Goal: Information Seeking & Learning: Learn about a topic

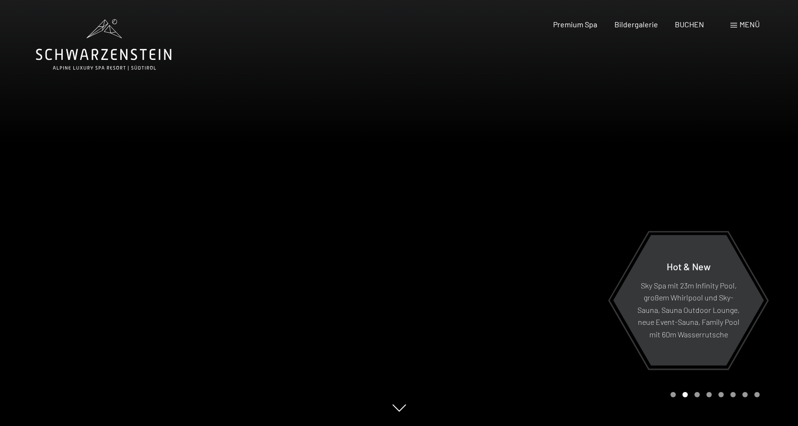
click at [744, 24] on span "Menü" at bounding box center [750, 24] width 20 height 9
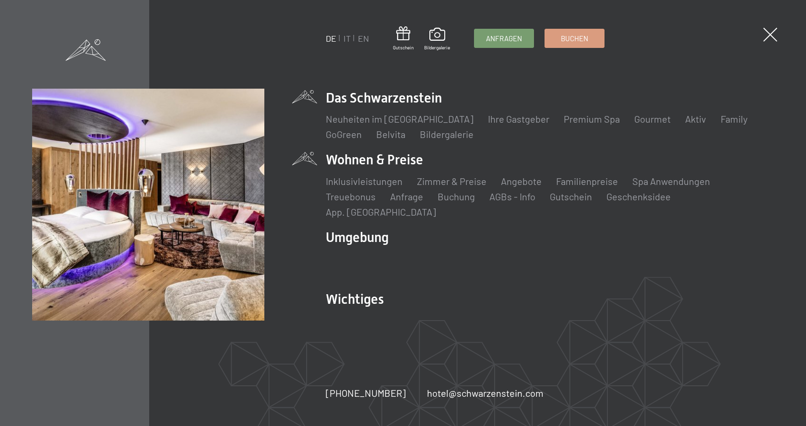
click at [372, 168] on li "Wohnen & Preise Inklusivleistungen Zimmer & Preise Liste Angebote Liste Familie…" at bounding box center [550, 185] width 448 height 68
click at [420, 187] on link "Zimmer & Preise" at bounding box center [452, 182] width 70 height 12
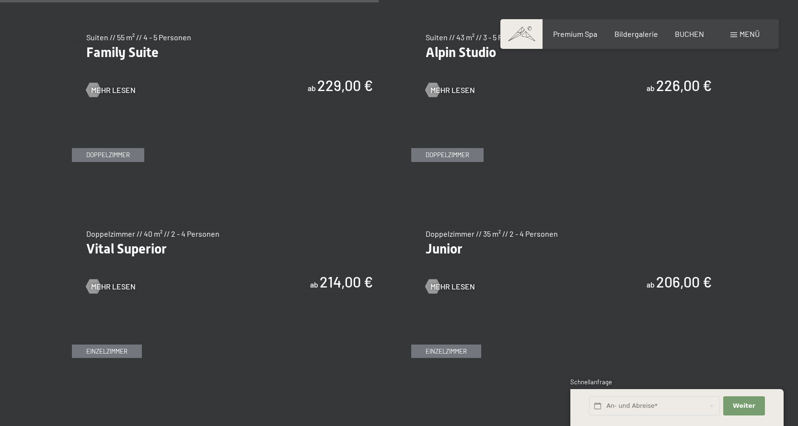
scroll to position [1247, 0]
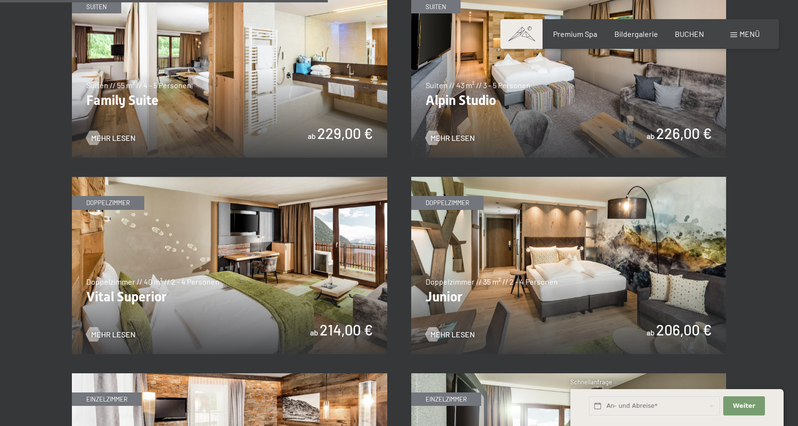
click at [130, 298] on img at bounding box center [230, 265] width 316 height 177
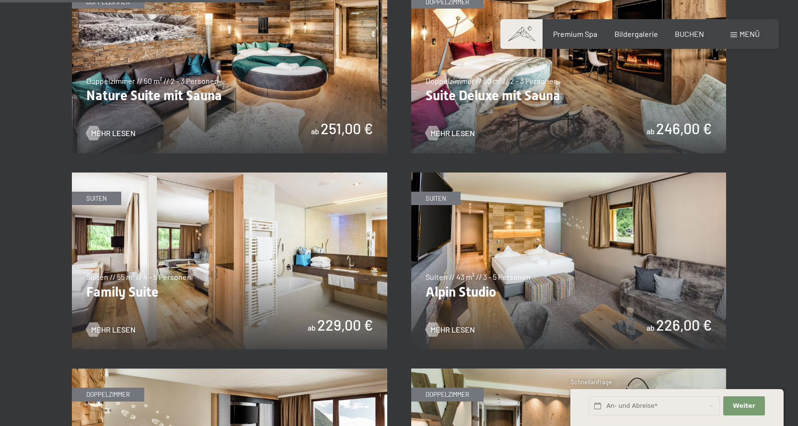
scroll to position [1007, 0]
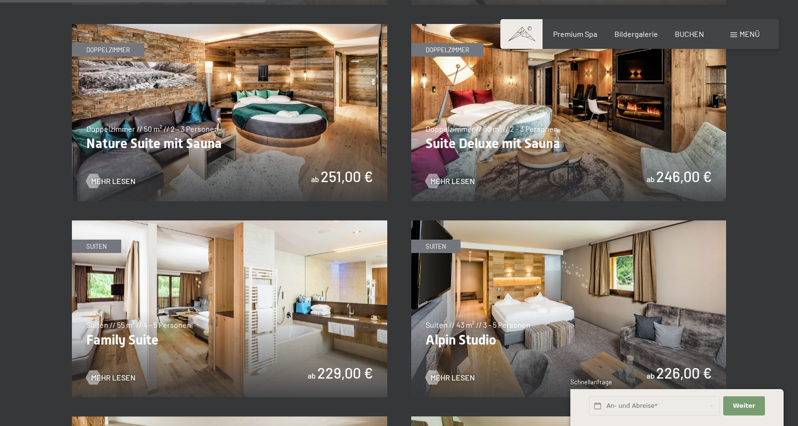
click at [151, 141] on img at bounding box center [230, 112] width 316 height 177
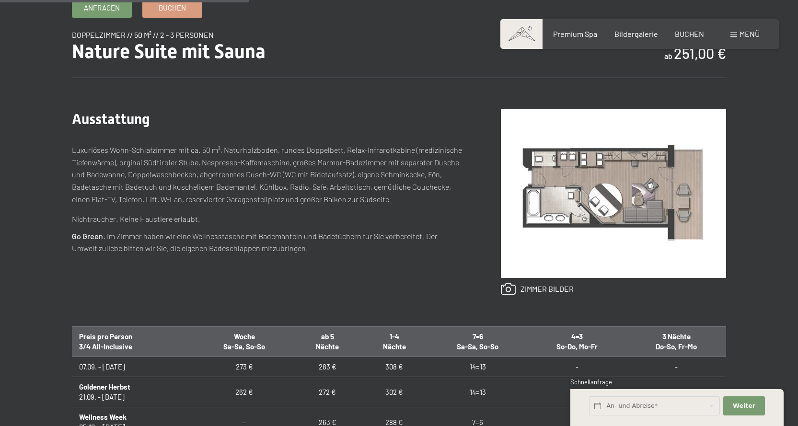
scroll to position [480, 0]
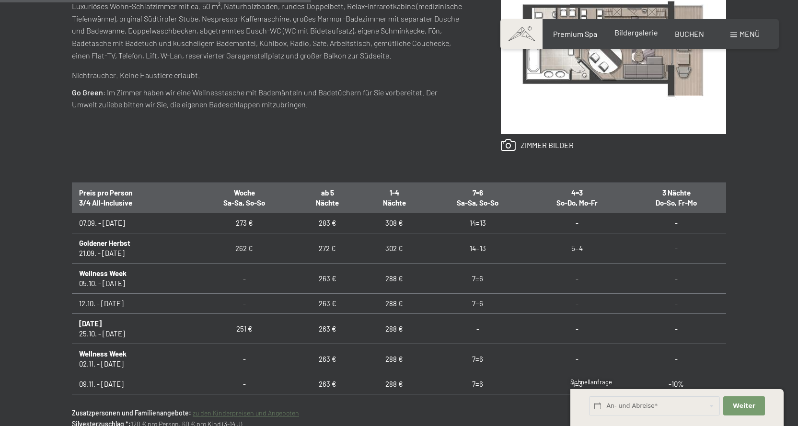
click at [649, 31] on span "Bildergalerie" at bounding box center [637, 32] width 44 height 9
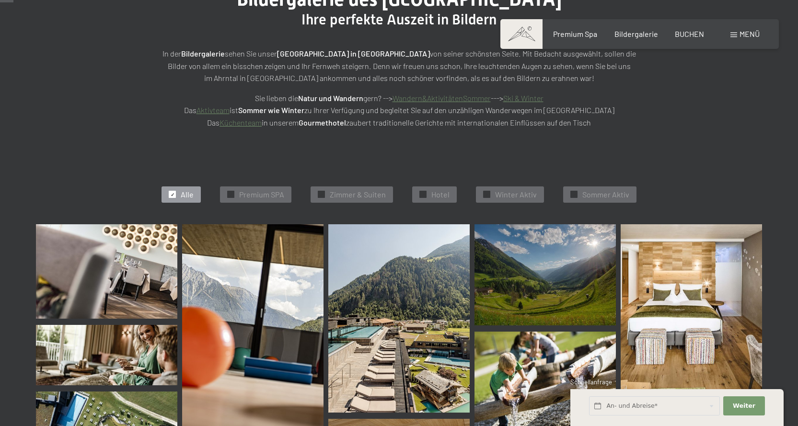
scroll to position [240, 0]
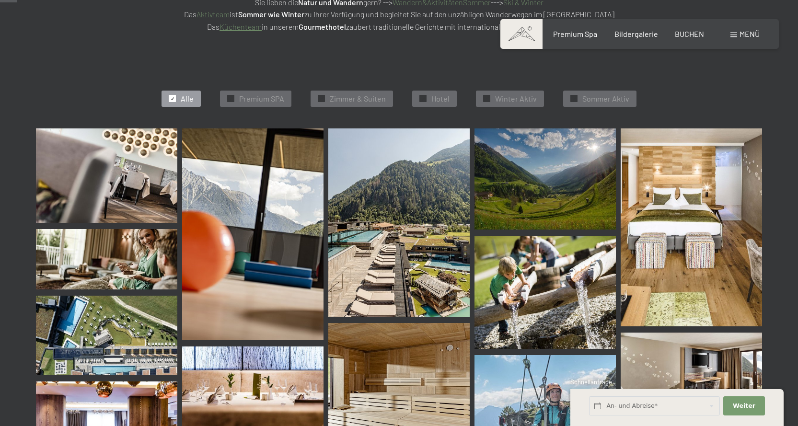
click at [102, 176] on img at bounding box center [106, 176] width 141 height 94
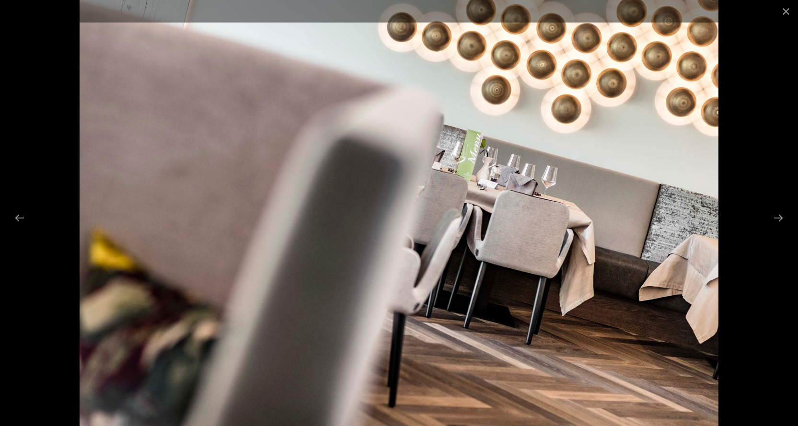
click at [592, 309] on img at bounding box center [399, 213] width 639 height 426
click at [782, 216] on button "Next slide" at bounding box center [779, 218] width 20 height 19
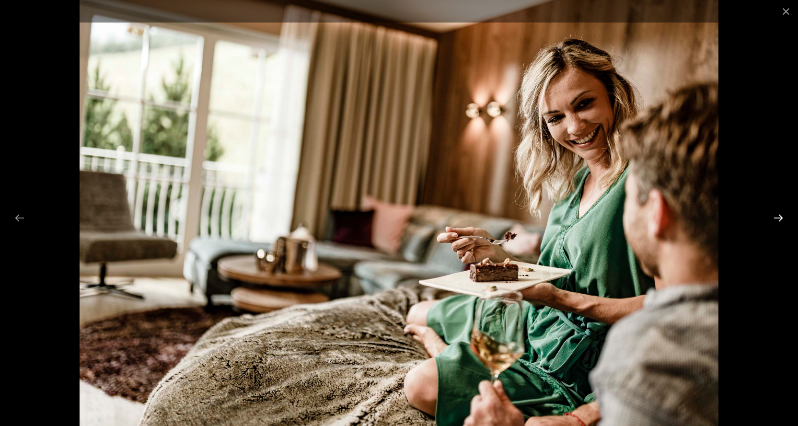
click at [782, 216] on button "Next slide" at bounding box center [779, 218] width 20 height 19
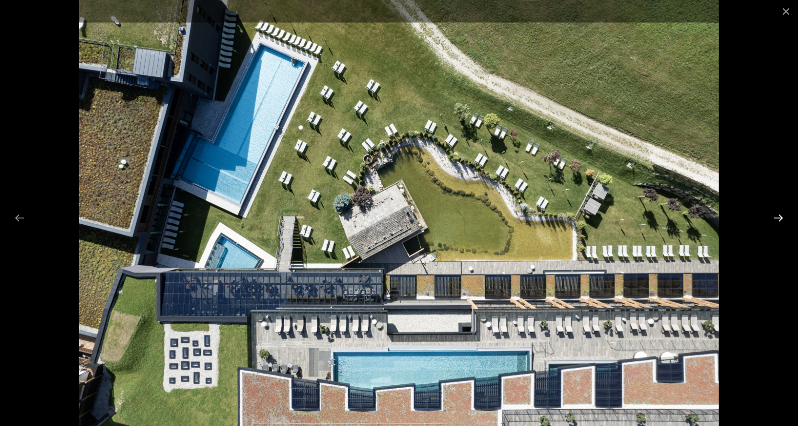
click at [782, 216] on button "Next slide" at bounding box center [779, 218] width 20 height 19
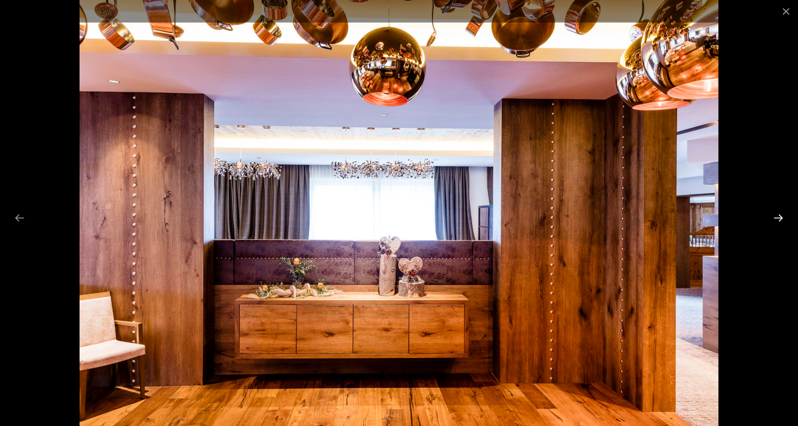
click at [782, 216] on button "Next slide" at bounding box center [779, 218] width 20 height 19
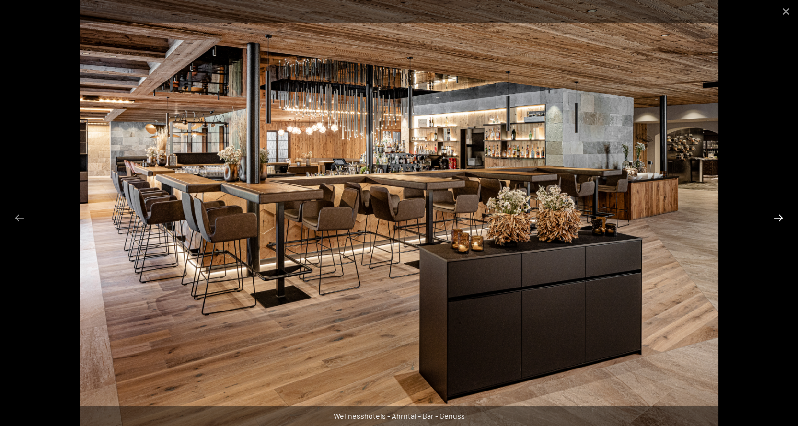
click at [779, 217] on button "Next slide" at bounding box center [779, 218] width 20 height 19
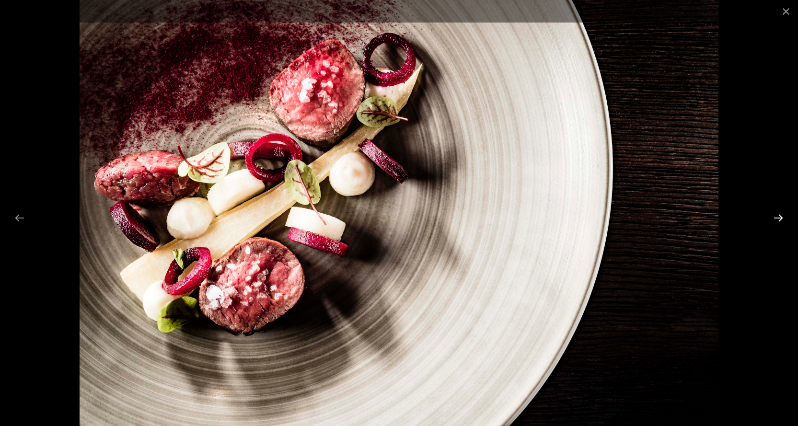
click at [779, 217] on button "Next slide" at bounding box center [779, 218] width 20 height 19
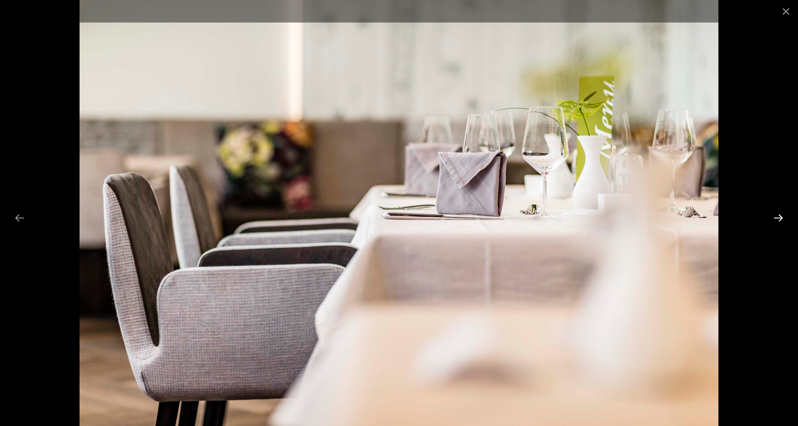
click at [780, 217] on button "Next slide" at bounding box center [779, 218] width 20 height 19
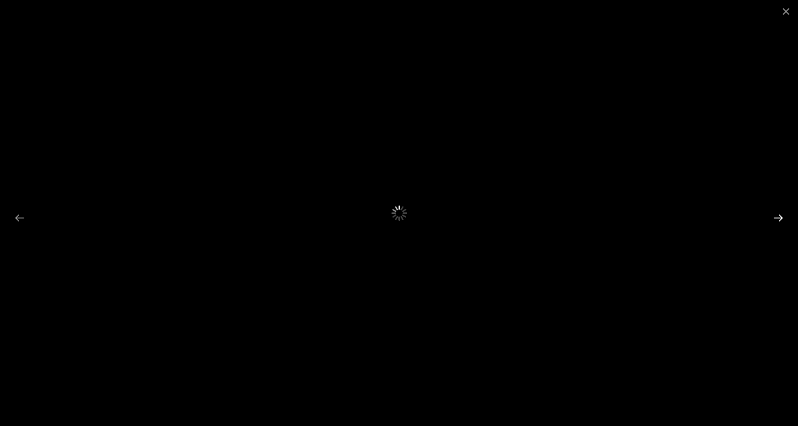
click at [780, 217] on button "Next slide" at bounding box center [779, 218] width 20 height 19
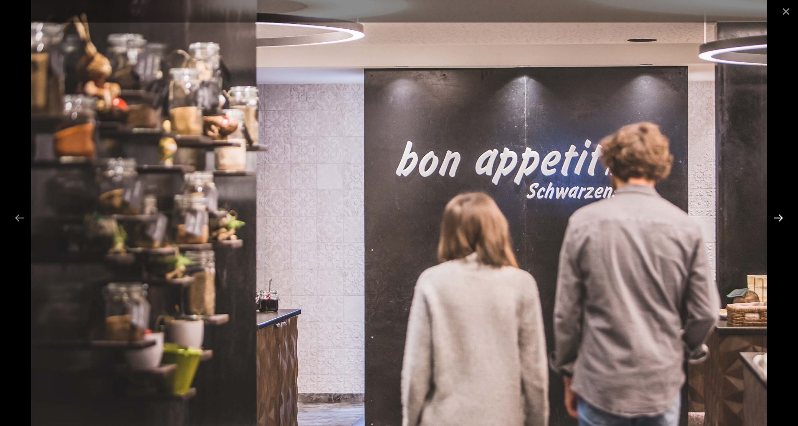
click at [780, 217] on button "Next slide" at bounding box center [779, 218] width 20 height 19
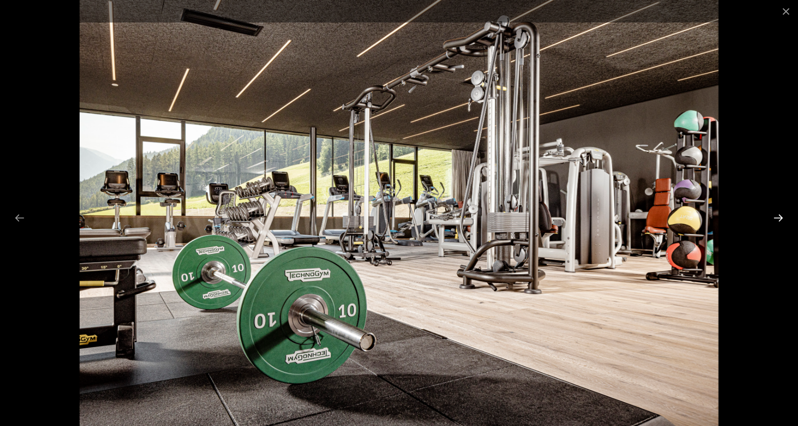
click at [780, 217] on button "Next slide" at bounding box center [779, 218] width 20 height 19
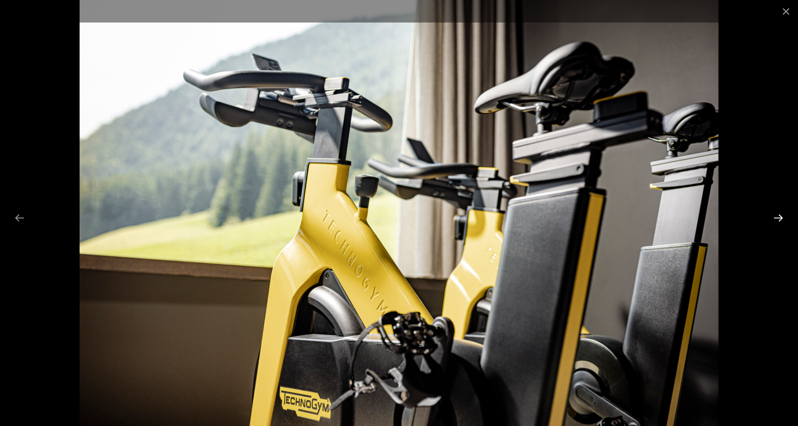
click at [780, 217] on button "Next slide" at bounding box center [779, 218] width 20 height 19
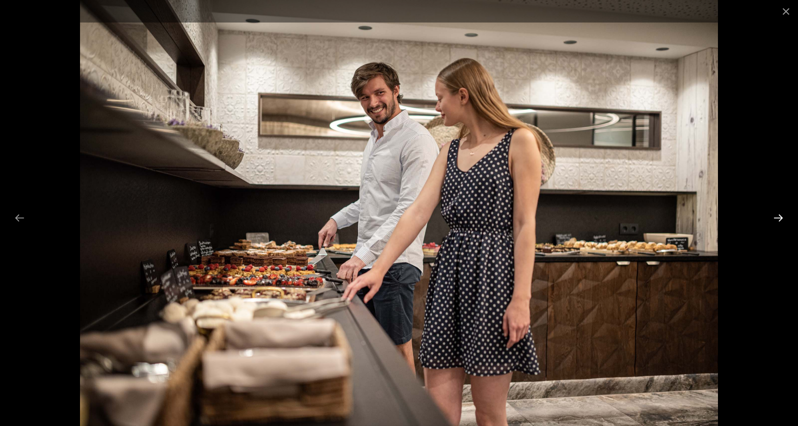
click at [780, 217] on button "Next slide" at bounding box center [779, 218] width 20 height 19
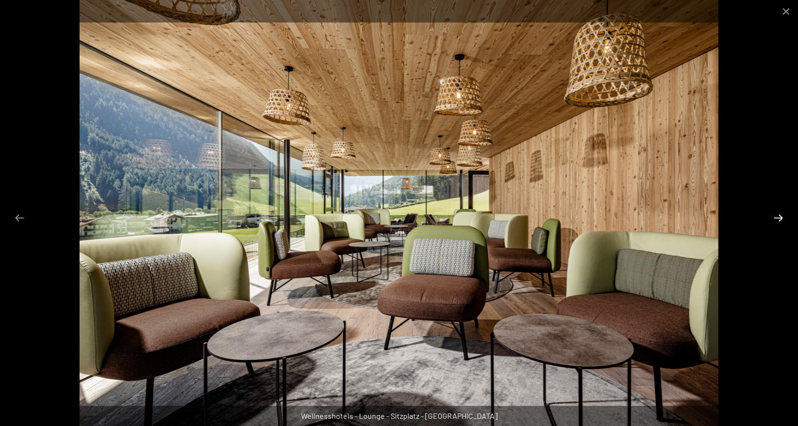
click at [780, 217] on button "Next slide" at bounding box center [779, 218] width 20 height 19
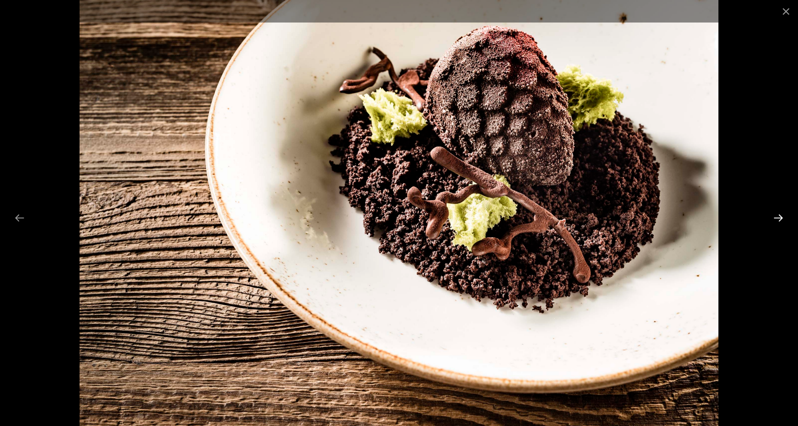
click at [780, 217] on button "Next slide" at bounding box center [779, 218] width 20 height 19
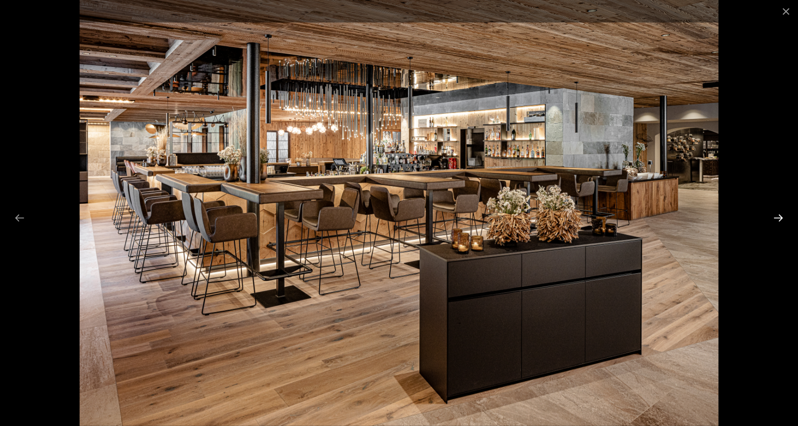
click at [780, 217] on button "Next slide" at bounding box center [779, 218] width 20 height 19
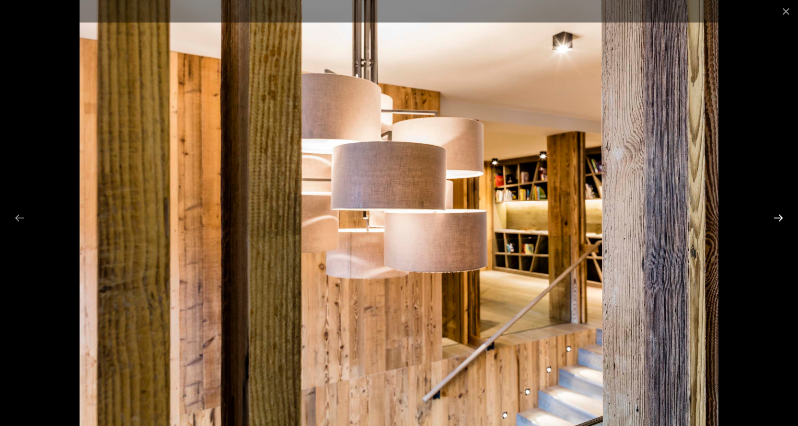
click at [780, 217] on button "Next slide" at bounding box center [779, 218] width 20 height 19
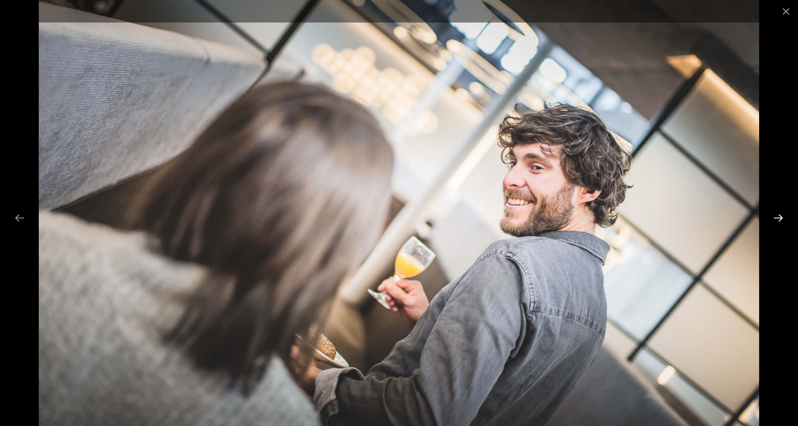
click at [780, 217] on button "Next slide" at bounding box center [779, 218] width 20 height 19
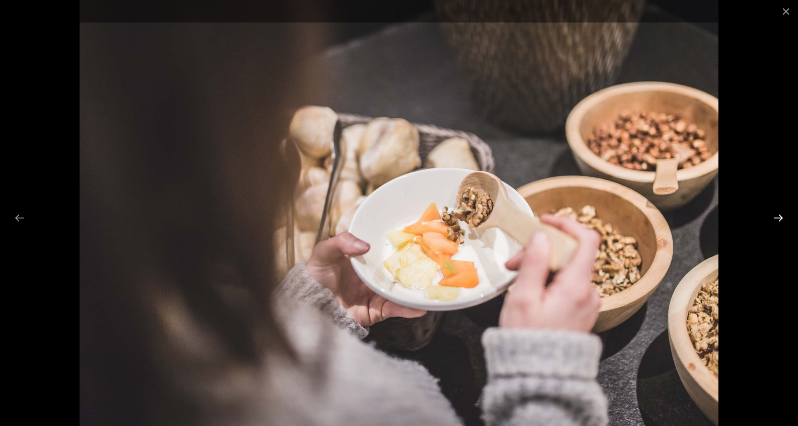
click at [780, 217] on button "Next slide" at bounding box center [779, 218] width 20 height 19
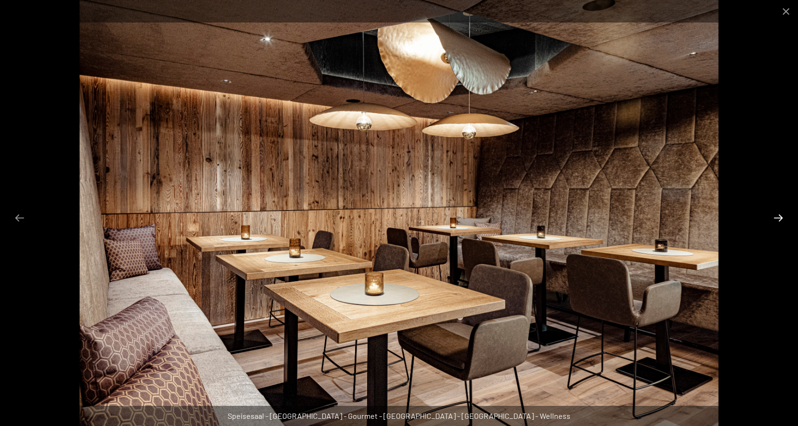
click at [780, 217] on button "Next slide" at bounding box center [779, 218] width 20 height 19
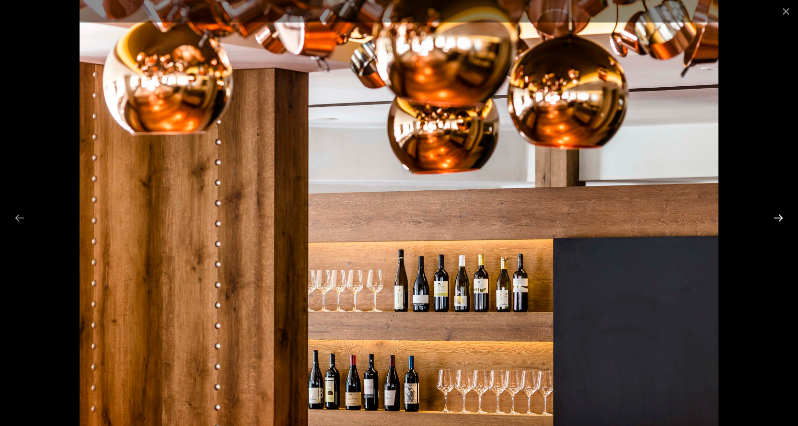
click at [780, 217] on button "Next slide" at bounding box center [779, 218] width 20 height 19
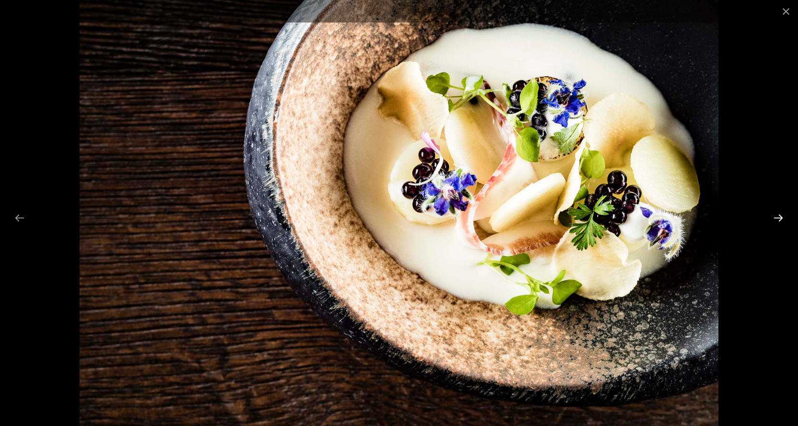
click at [780, 217] on button "Next slide" at bounding box center [779, 218] width 20 height 19
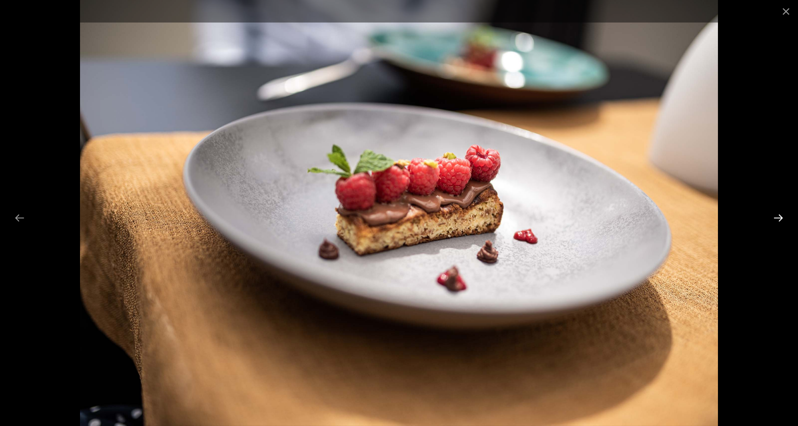
click at [781, 215] on button "Next slide" at bounding box center [779, 218] width 20 height 19
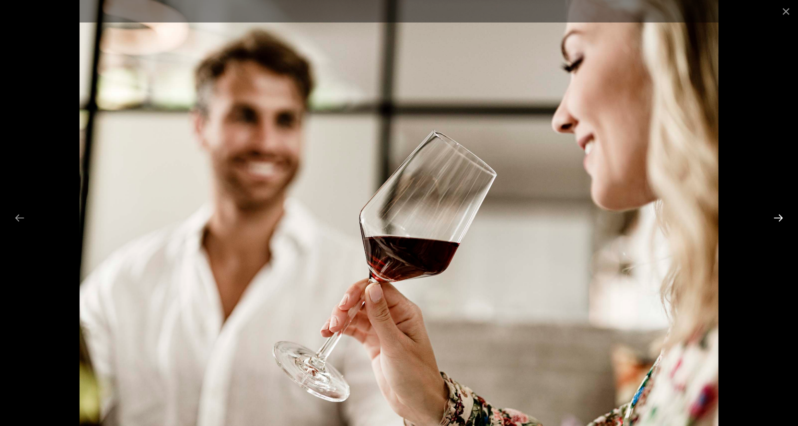
click at [781, 215] on button "Next slide" at bounding box center [779, 218] width 20 height 19
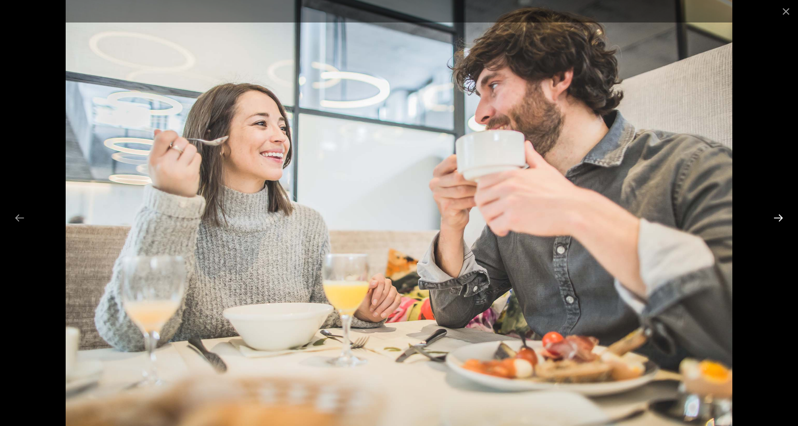
click at [781, 215] on button "Next slide" at bounding box center [779, 218] width 20 height 19
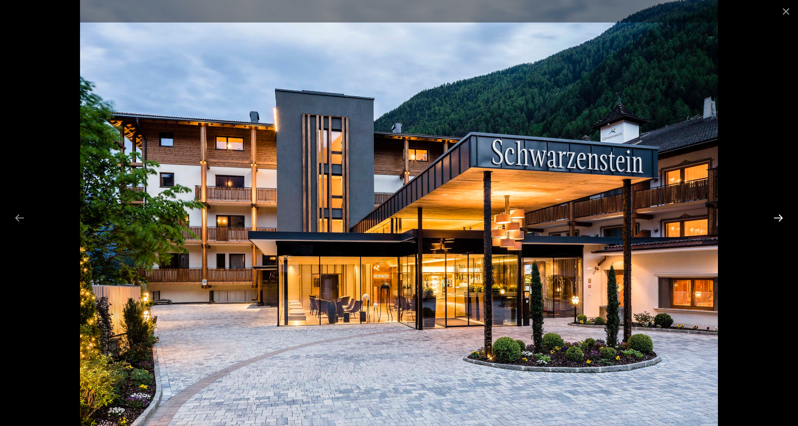
click at [781, 215] on button "Next slide" at bounding box center [779, 218] width 20 height 19
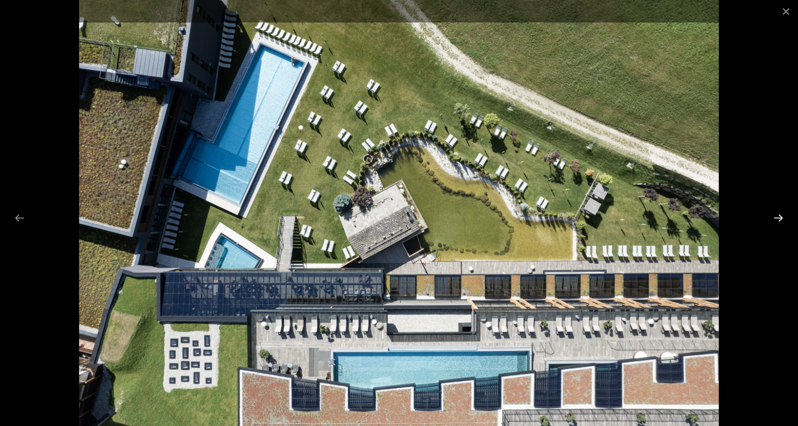
click at [781, 215] on button "Next slide" at bounding box center [779, 218] width 20 height 19
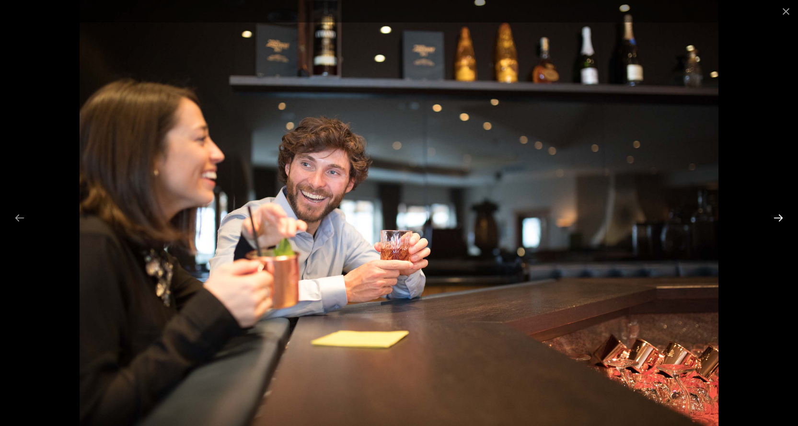
click at [781, 215] on button "Next slide" at bounding box center [779, 218] width 20 height 19
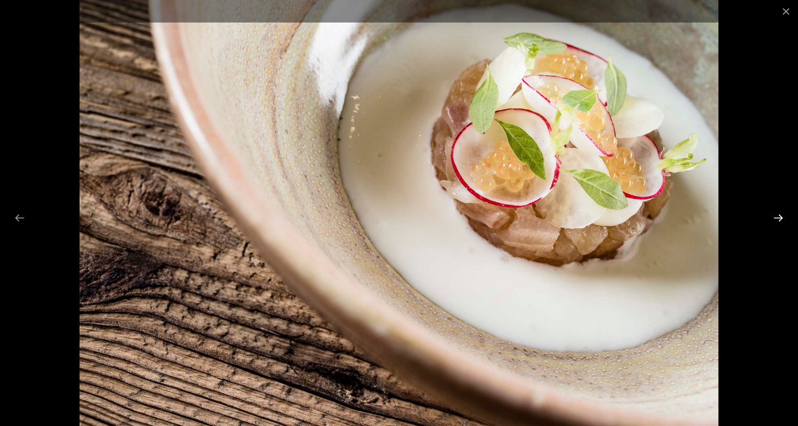
click at [781, 215] on button "Next slide" at bounding box center [779, 218] width 20 height 19
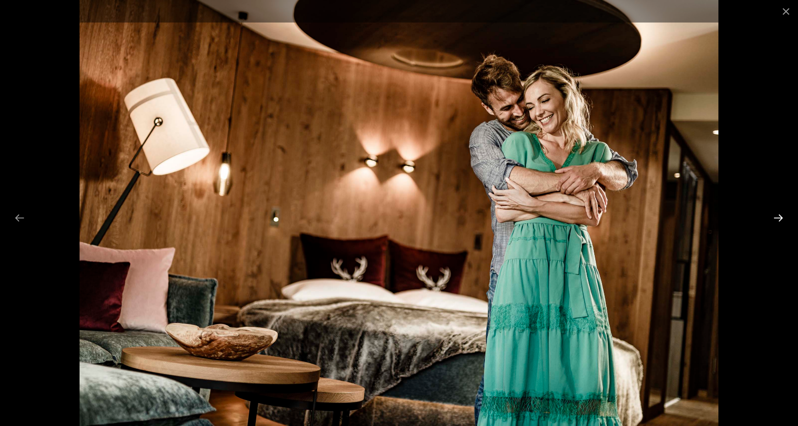
click at [781, 215] on button "Next slide" at bounding box center [779, 218] width 20 height 19
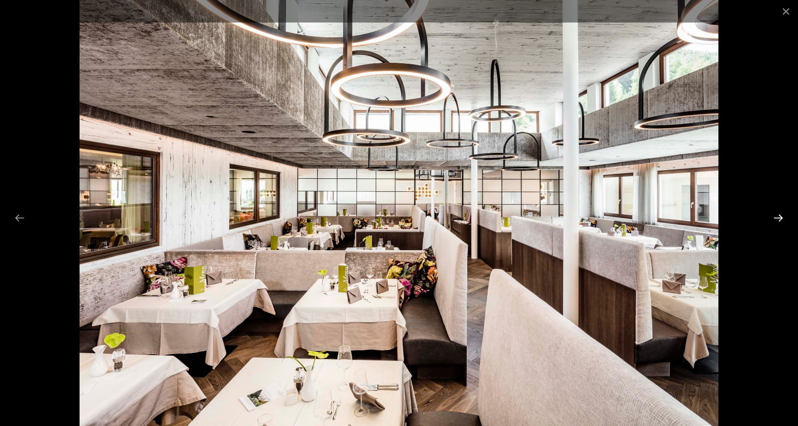
click at [781, 215] on button "Next slide" at bounding box center [779, 218] width 20 height 19
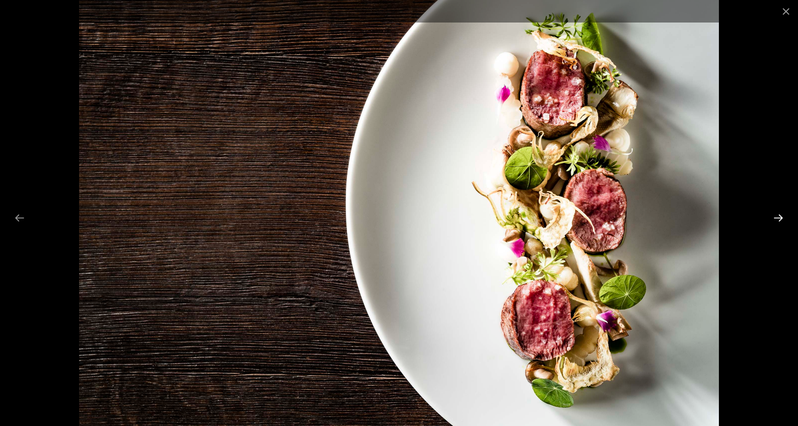
click at [781, 215] on button "Next slide" at bounding box center [779, 218] width 20 height 19
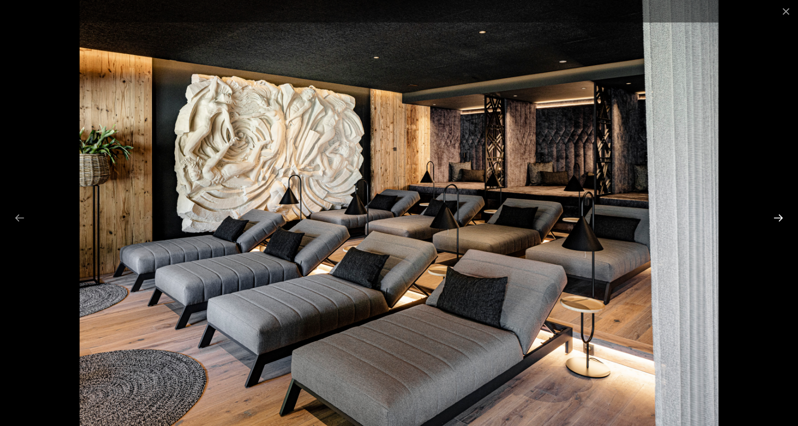
click at [781, 215] on button "Next slide" at bounding box center [779, 218] width 20 height 19
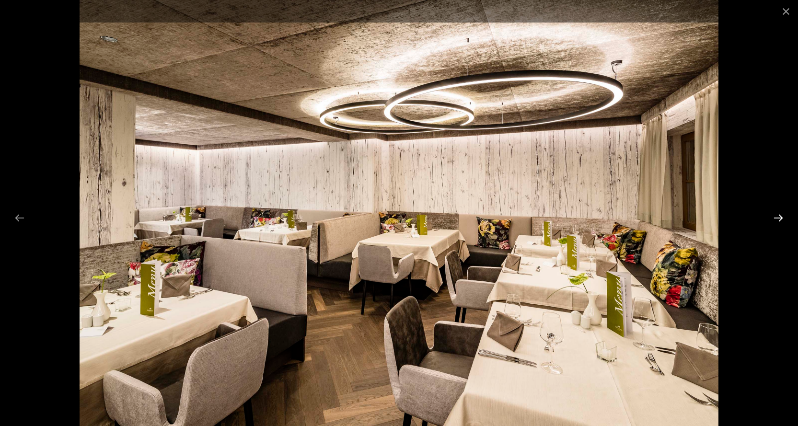
click at [781, 215] on button "Next slide" at bounding box center [779, 218] width 20 height 19
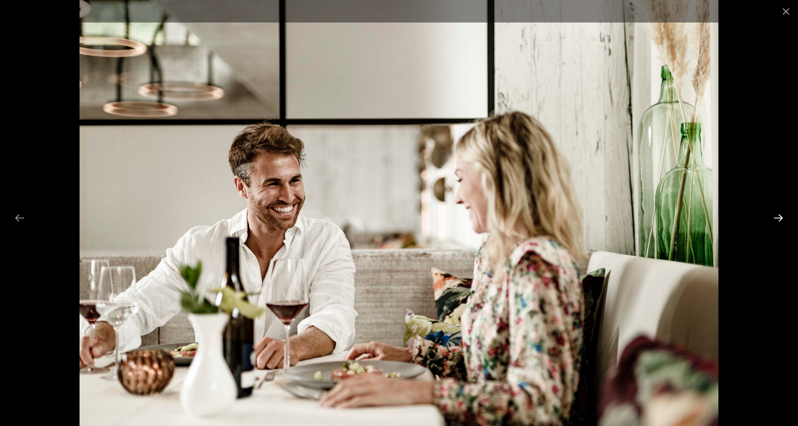
click at [781, 215] on button "Next slide" at bounding box center [779, 218] width 20 height 19
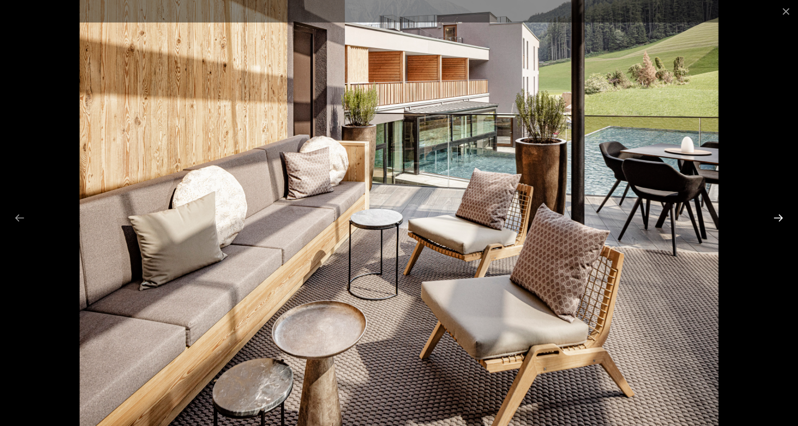
click at [781, 215] on button "Next slide" at bounding box center [779, 218] width 20 height 19
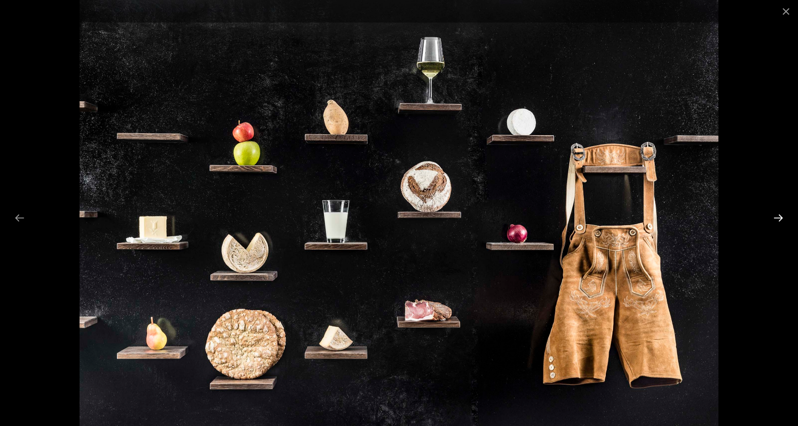
click at [781, 215] on button "Next slide" at bounding box center [779, 218] width 20 height 19
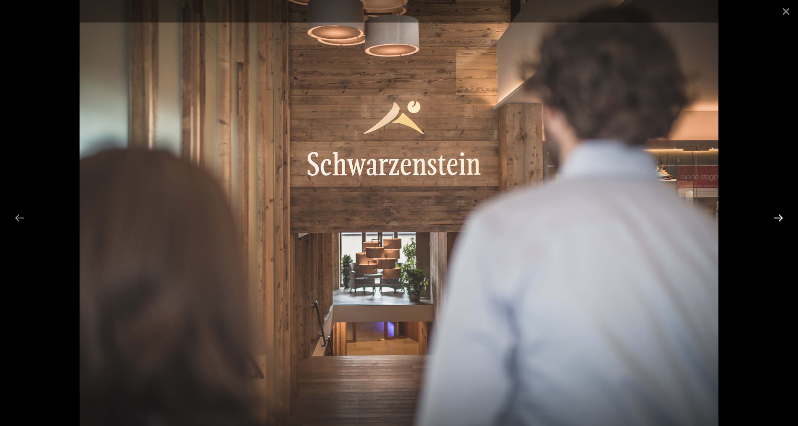
click at [781, 215] on button "Next slide" at bounding box center [779, 218] width 20 height 19
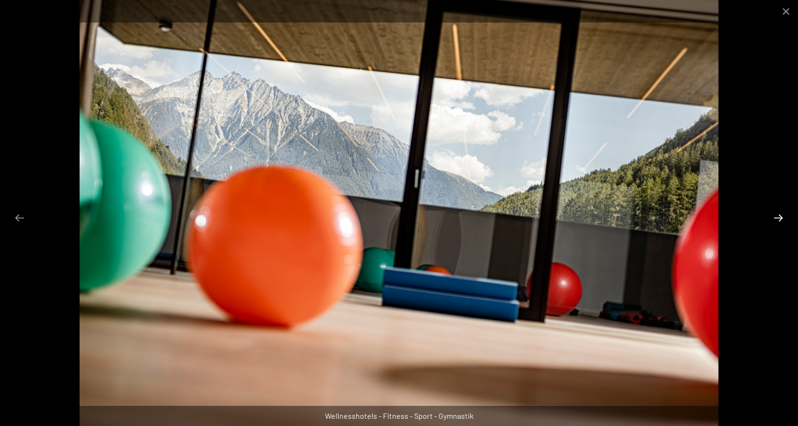
click at [781, 215] on button "Next slide" at bounding box center [779, 218] width 20 height 19
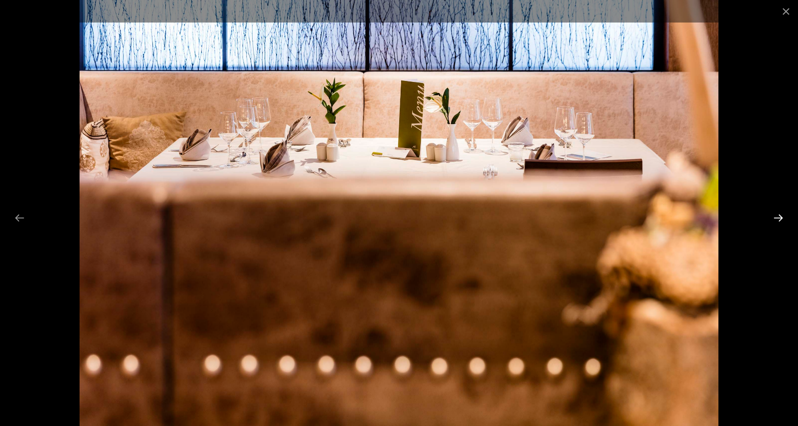
click at [781, 215] on button "Next slide" at bounding box center [779, 218] width 20 height 19
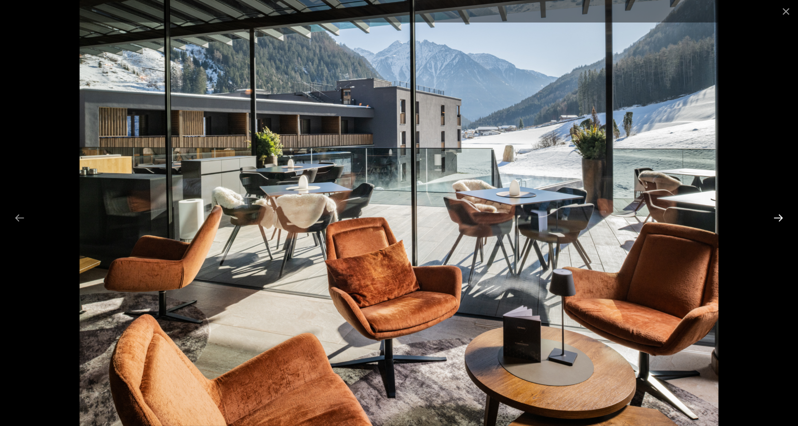
click at [781, 215] on button "Next slide" at bounding box center [779, 218] width 20 height 19
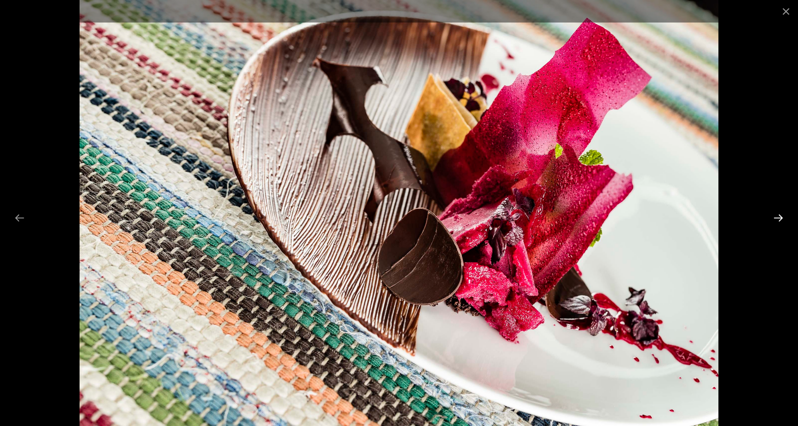
click at [781, 215] on button "Next slide" at bounding box center [779, 218] width 20 height 19
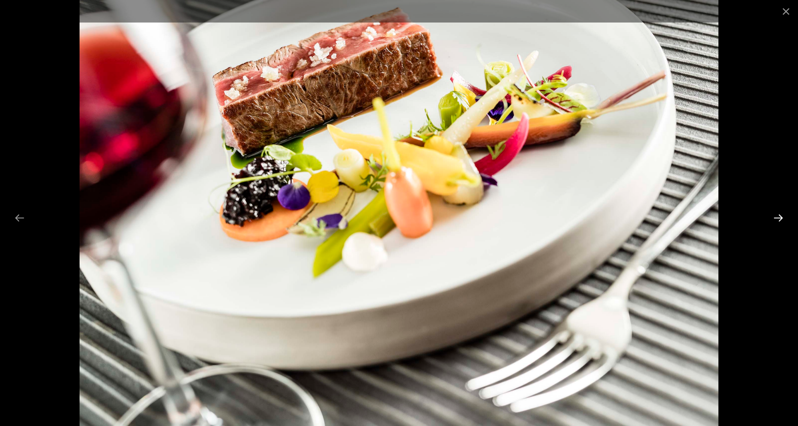
click at [781, 215] on button "Next slide" at bounding box center [779, 218] width 20 height 19
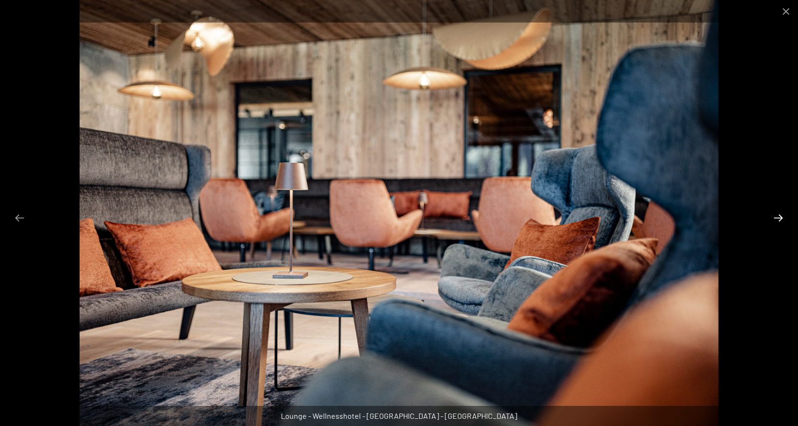
click at [781, 215] on button "Next slide" at bounding box center [779, 218] width 20 height 19
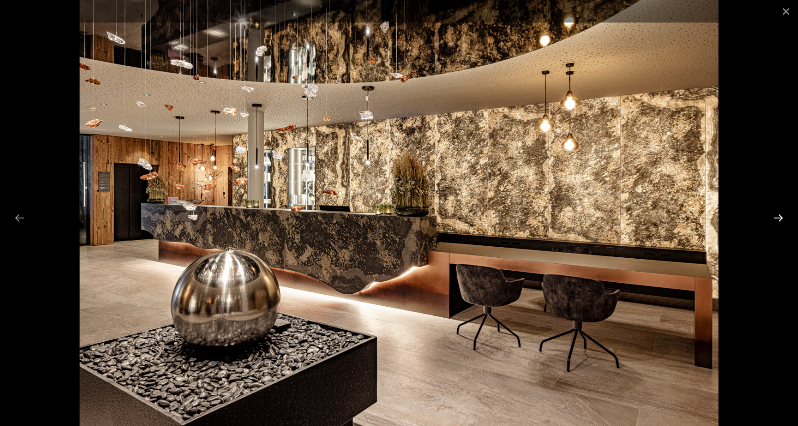
click at [781, 215] on button "Next slide" at bounding box center [779, 218] width 20 height 19
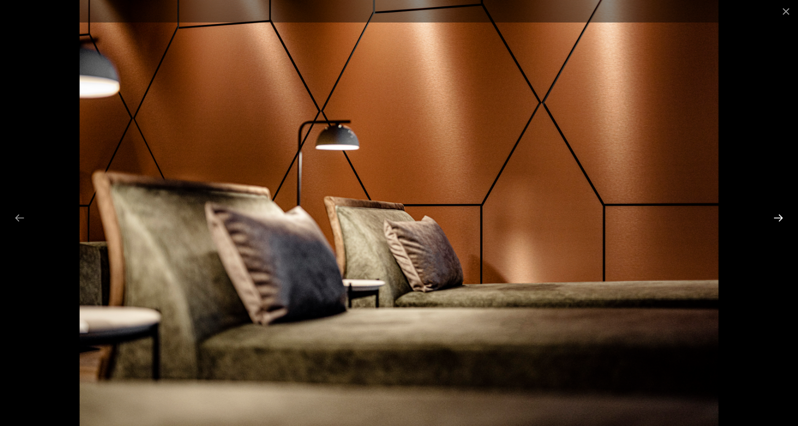
click at [781, 215] on button "Next slide" at bounding box center [779, 218] width 20 height 19
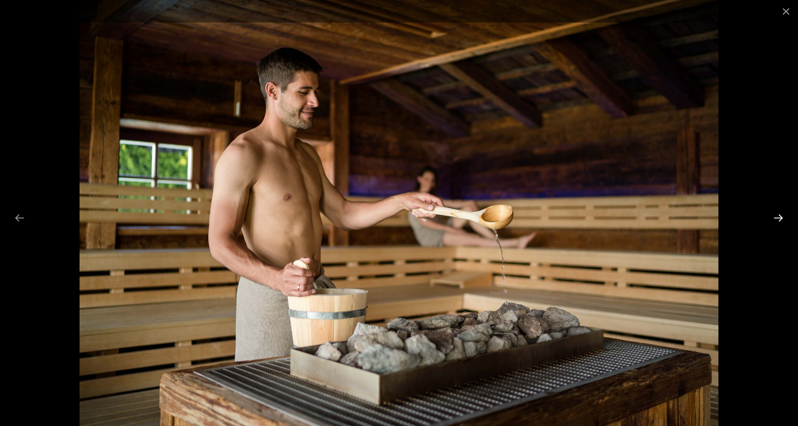
click at [781, 215] on button "Next slide" at bounding box center [779, 218] width 20 height 19
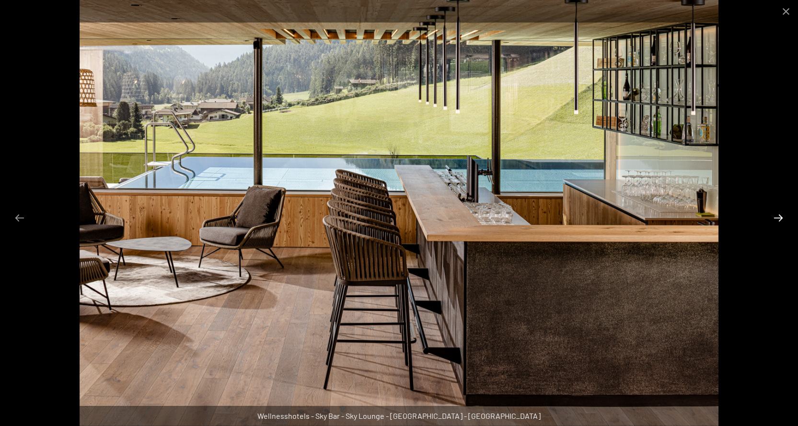
click at [781, 215] on button "Next slide" at bounding box center [779, 218] width 20 height 19
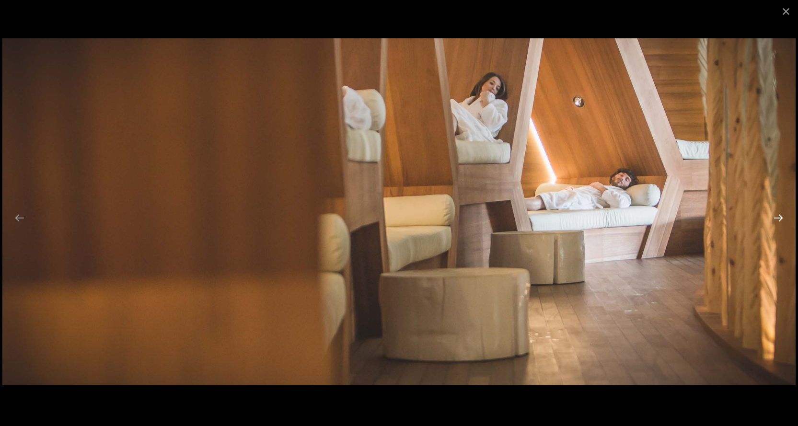
click at [778, 216] on button "Next slide" at bounding box center [779, 218] width 20 height 19
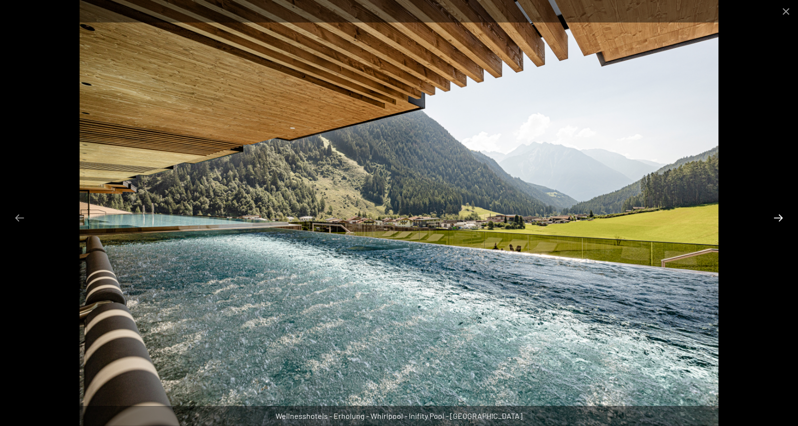
click at [778, 216] on button "Next slide" at bounding box center [779, 218] width 20 height 19
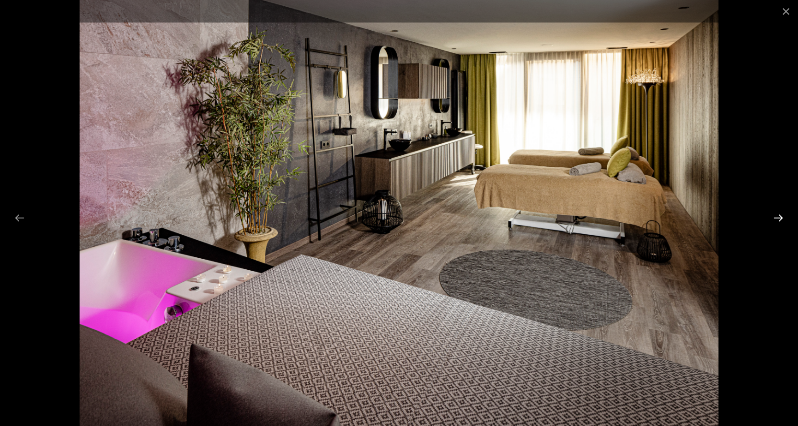
click at [778, 216] on button "Next slide" at bounding box center [779, 218] width 20 height 19
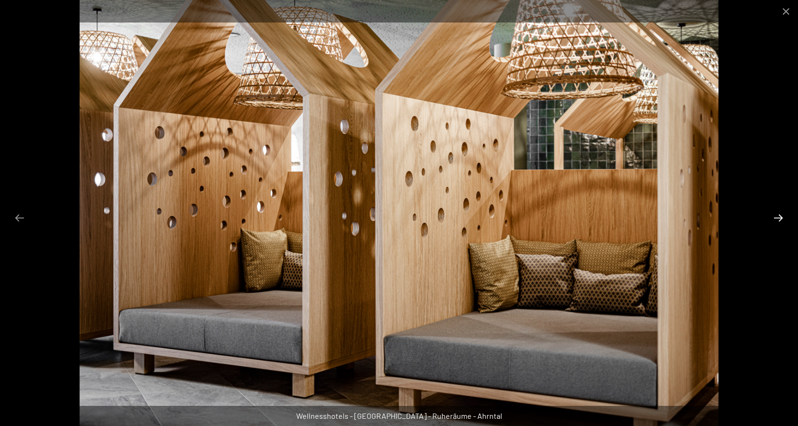
click at [778, 216] on button "Next slide" at bounding box center [779, 218] width 20 height 19
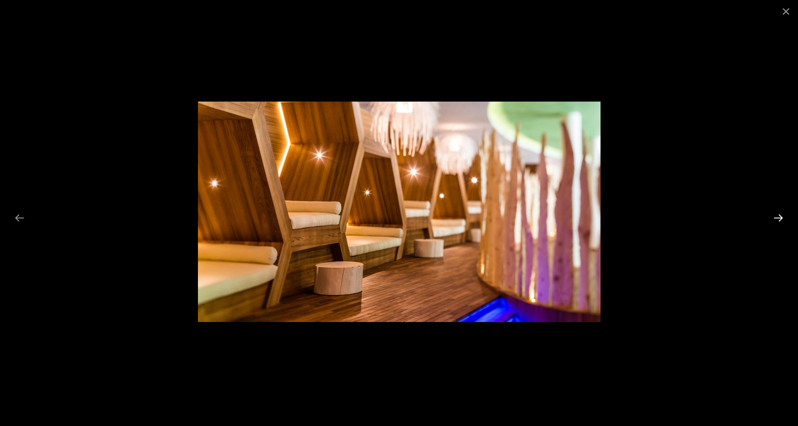
click at [778, 216] on button "Next slide" at bounding box center [779, 218] width 20 height 19
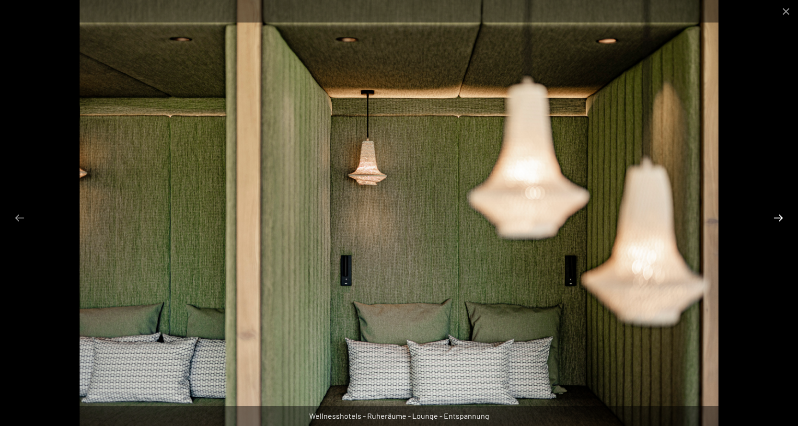
click at [778, 216] on button "Next slide" at bounding box center [779, 218] width 20 height 19
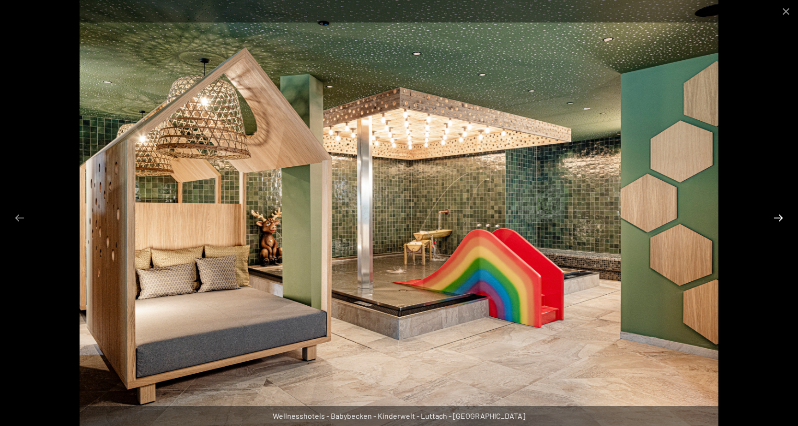
click at [778, 216] on button "Next slide" at bounding box center [779, 218] width 20 height 19
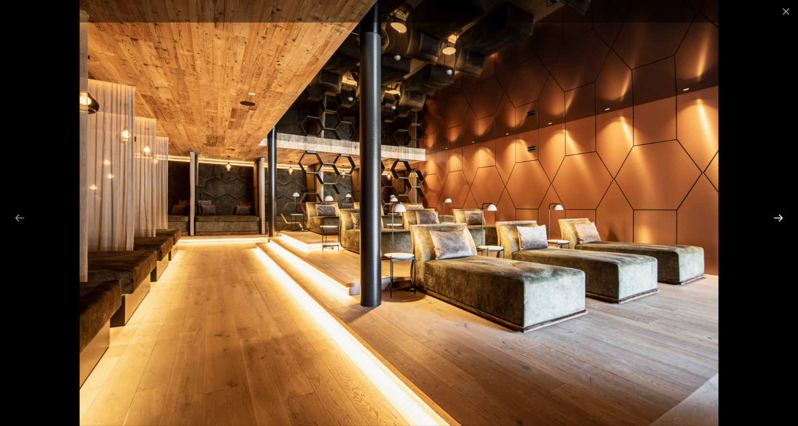
click at [778, 216] on button "Next slide" at bounding box center [779, 218] width 20 height 19
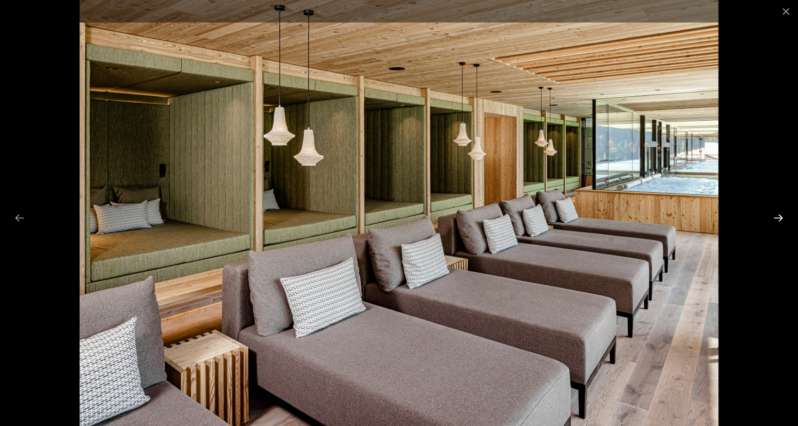
click at [778, 216] on button "Next slide" at bounding box center [779, 218] width 20 height 19
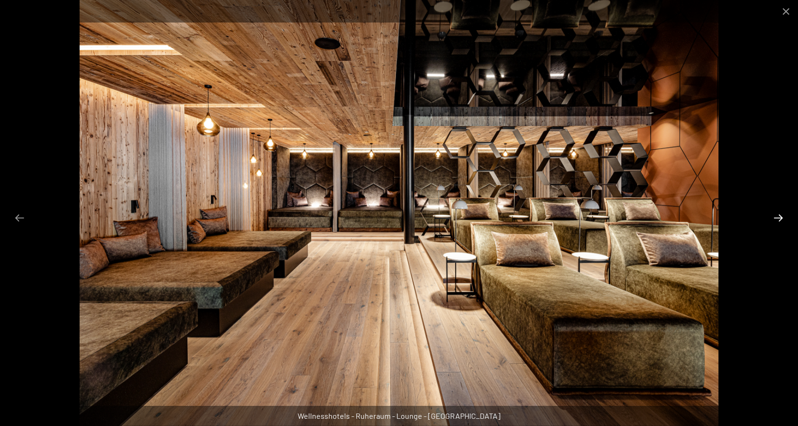
click at [778, 216] on button "Next slide" at bounding box center [779, 218] width 20 height 19
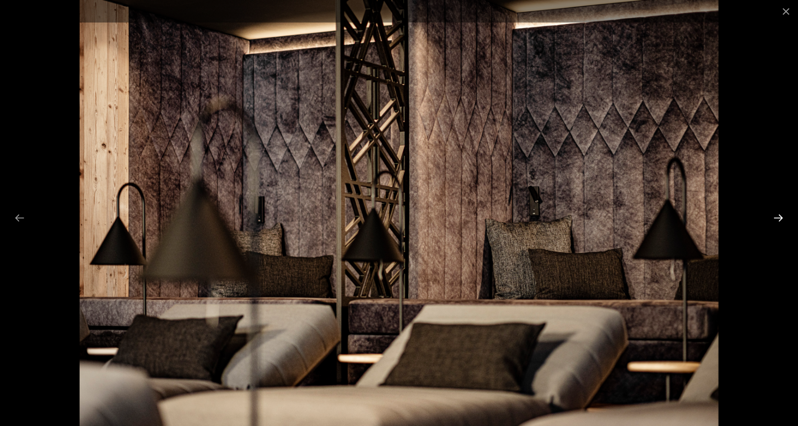
click at [778, 216] on button "Next slide" at bounding box center [779, 218] width 20 height 19
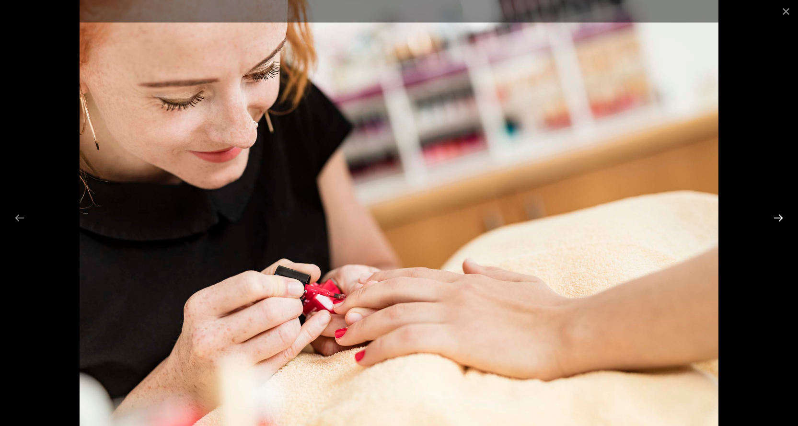
click at [778, 216] on button "Next slide" at bounding box center [779, 218] width 20 height 19
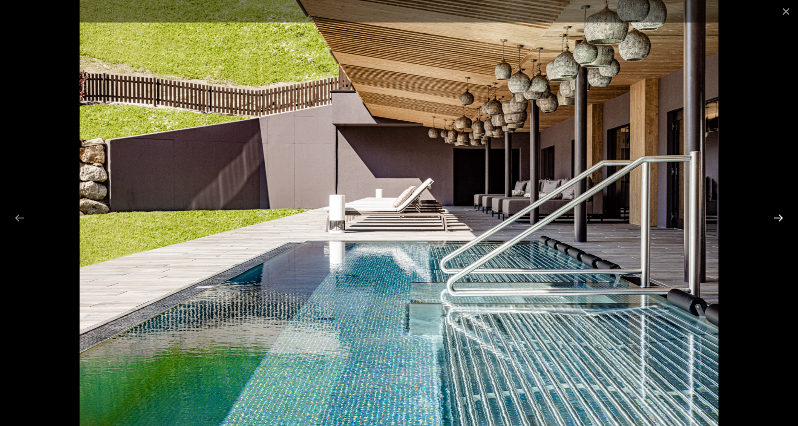
click at [778, 216] on button "Next slide" at bounding box center [779, 218] width 20 height 19
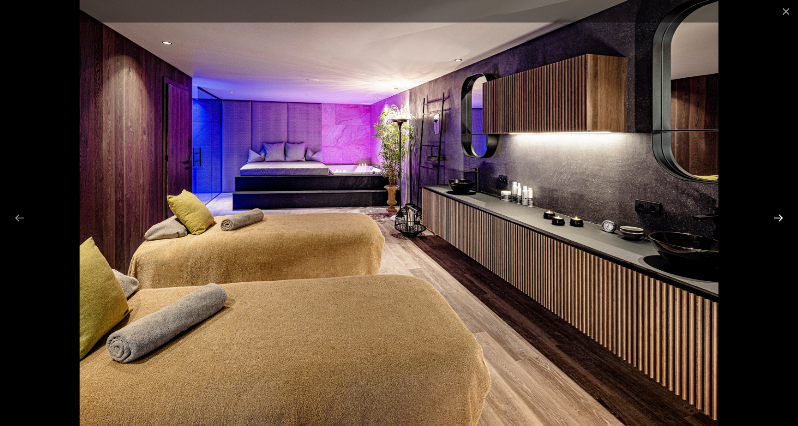
click at [778, 216] on button "Next slide" at bounding box center [779, 218] width 20 height 19
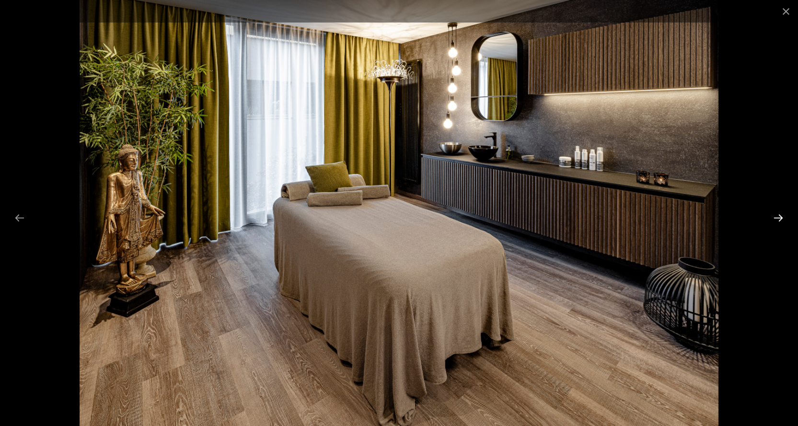
click at [778, 216] on button "Next slide" at bounding box center [779, 218] width 20 height 19
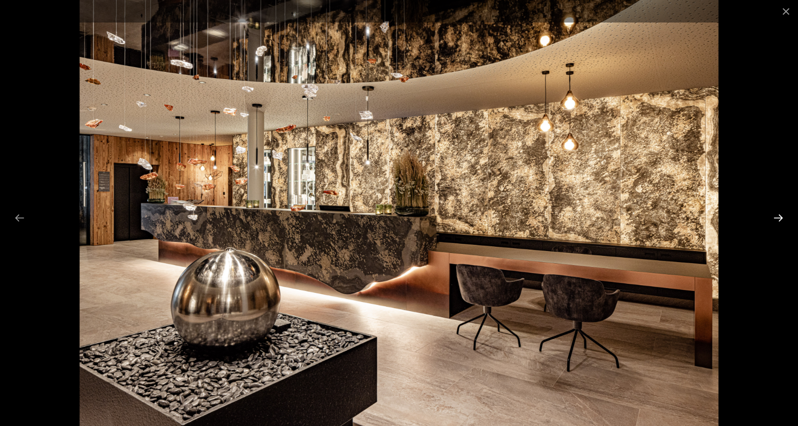
click at [778, 216] on button "Next slide" at bounding box center [779, 218] width 20 height 19
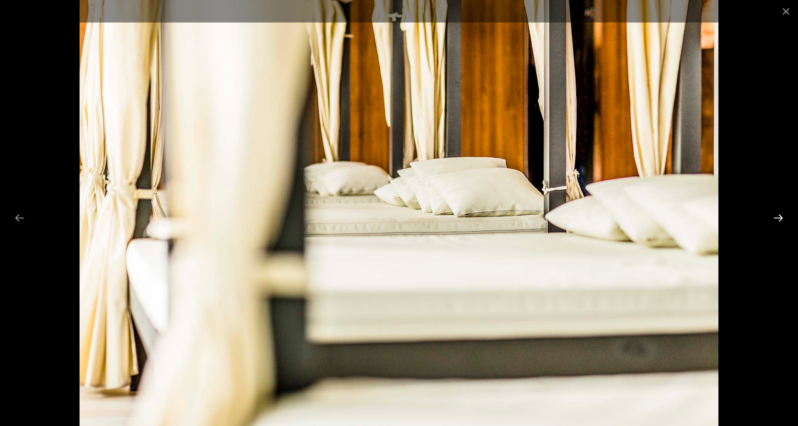
click at [778, 216] on button "Next slide" at bounding box center [779, 218] width 20 height 19
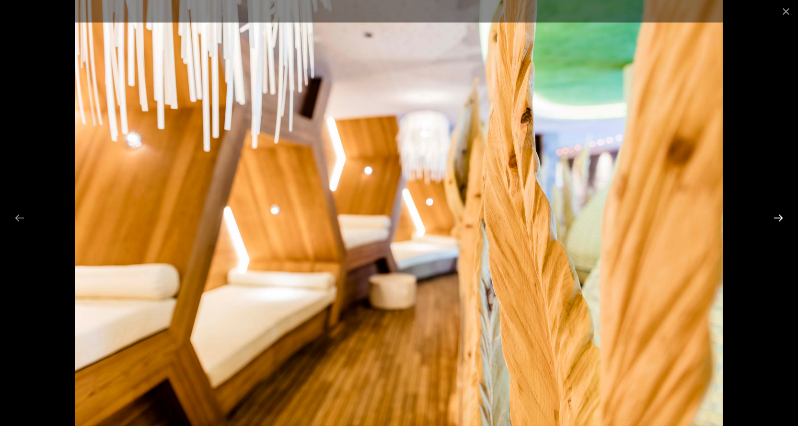
click at [778, 216] on button "Next slide" at bounding box center [779, 218] width 20 height 19
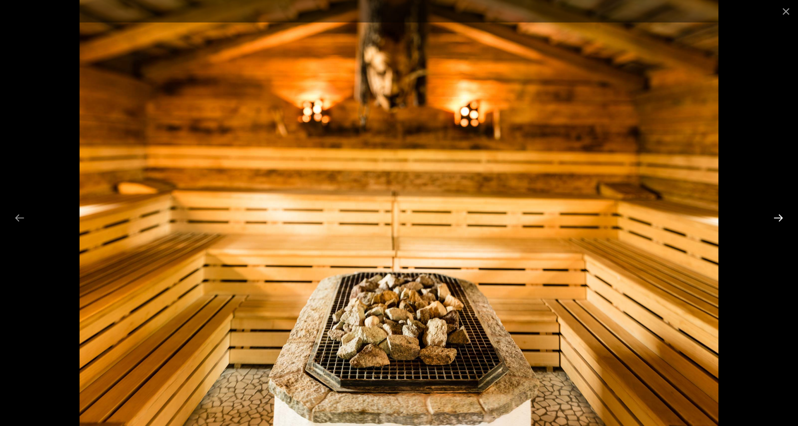
click at [778, 216] on button "Next slide" at bounding box center [779, 218] width 20 height 19
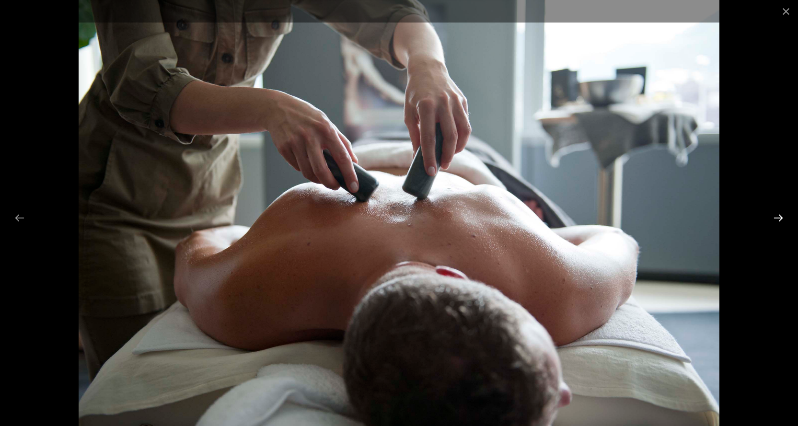
click at [778, 216] on button "Next slide" at bounding box center [779, 218] width 20 height 19
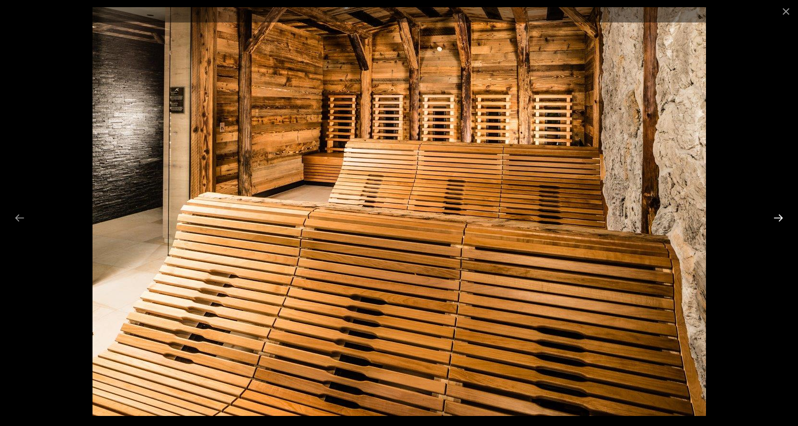
click at [778, 216] on button "Next slide" at bounding box center [779, 218] width 20 height 19
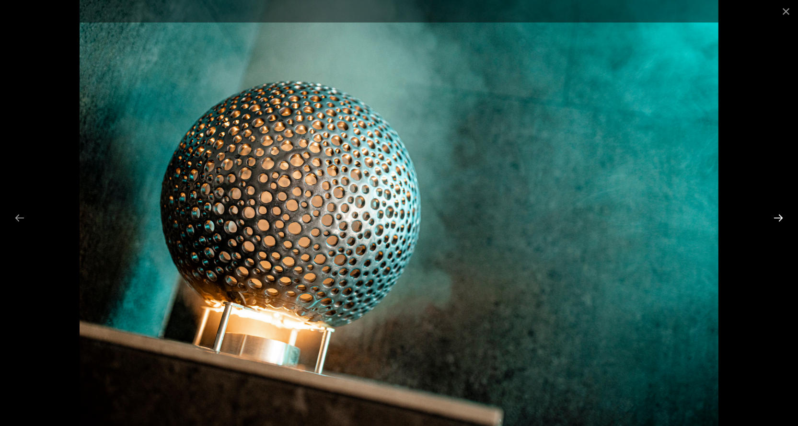
click at [778, 216] on button "Next slide" at bounding box center [779, 218] width 20 height 19
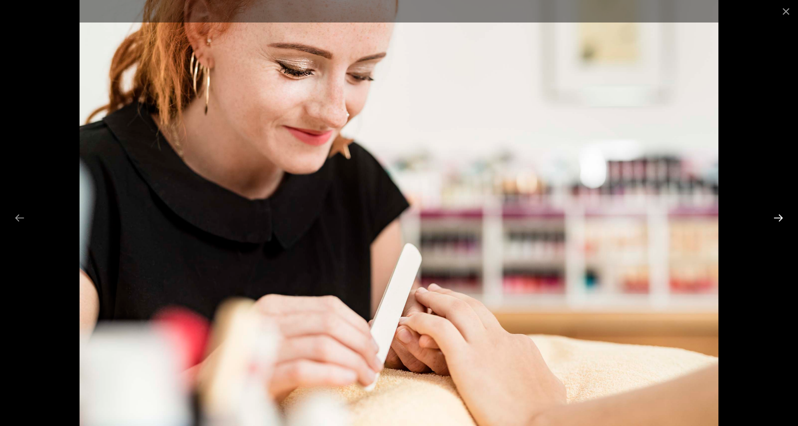
click at [778, 216] on button "Next slide" at bounding box center [779, 218] width 20 height 19
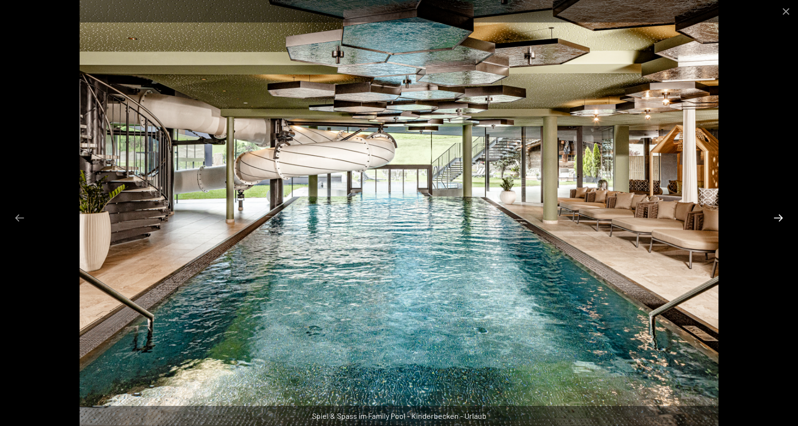
click at [778, 216] on button "Next slide" at bounding box center [779, 218] width 20 height 19
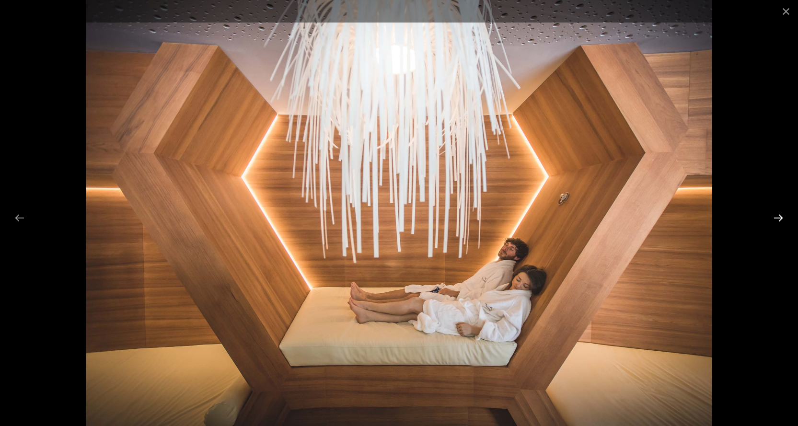
click at [778, 216] on button "Next slide" at bounding box center [779, 218] width 20 height 19
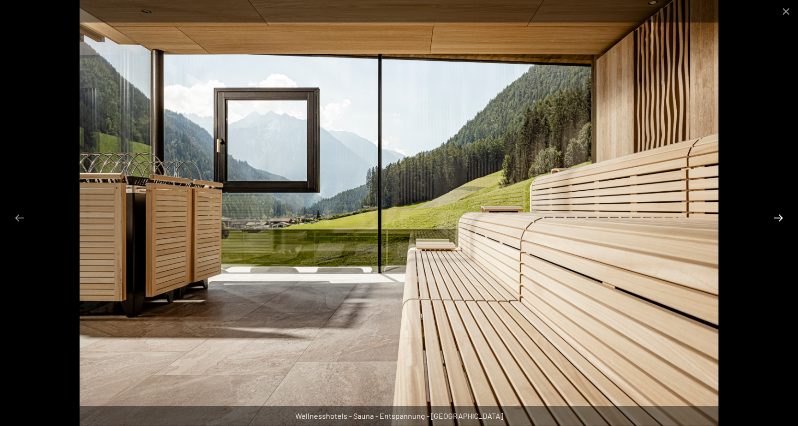
click at [778, 216] on button "Next slide" at bounding box center [779, 218] width 20 height 19
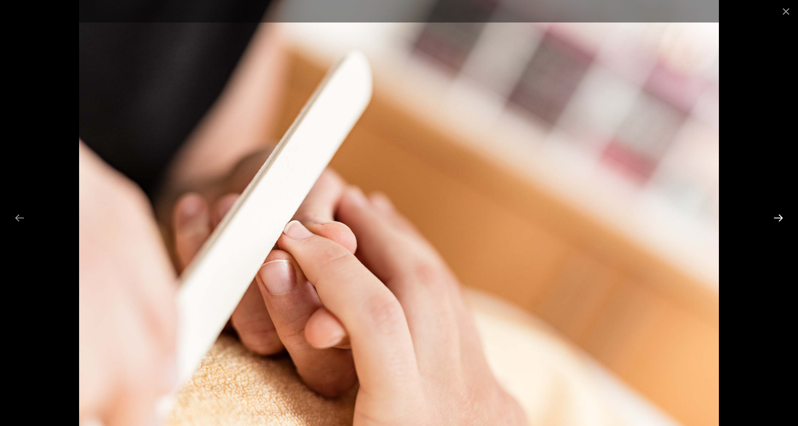
click at [778, 216] on button "Next slide" at bounding box center [779, 218] width 20 height 19
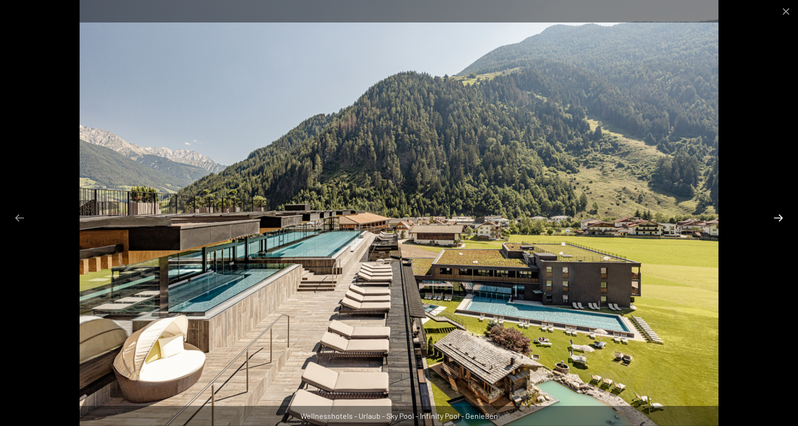
click at [778, 216] on button "Next slide" at bounding box center [779, 218] width 20 height 19
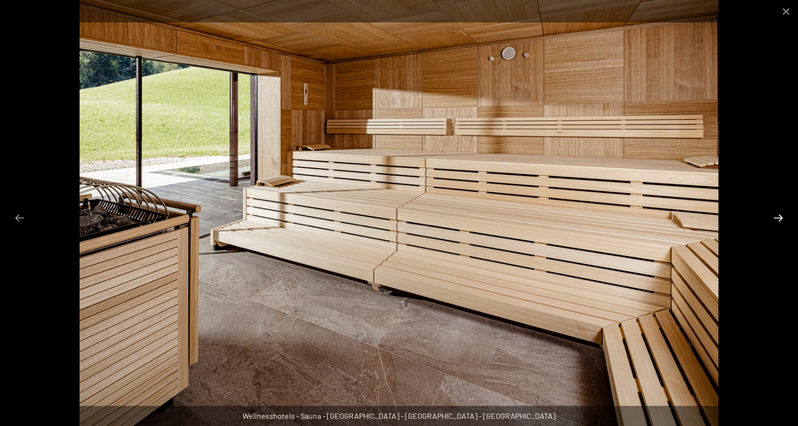
click at [778, 216] on button "Next slide" at bounding box center [779, 218] width 20 height 19
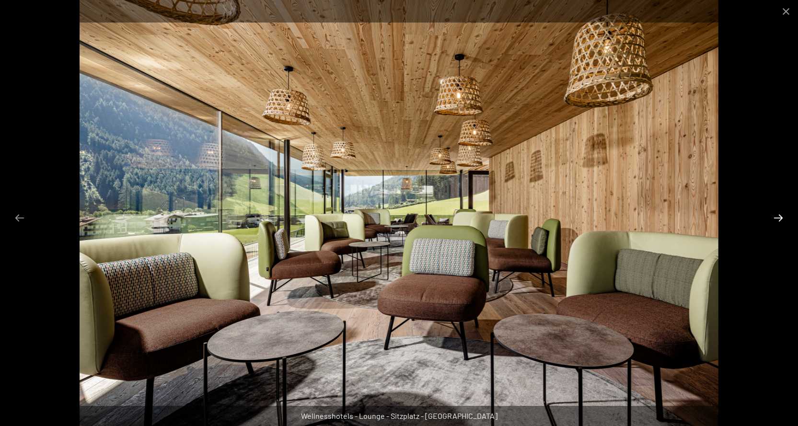
click at [778, 216] on button "Next slide" at bounding box center [779, 218] width 20 height 19
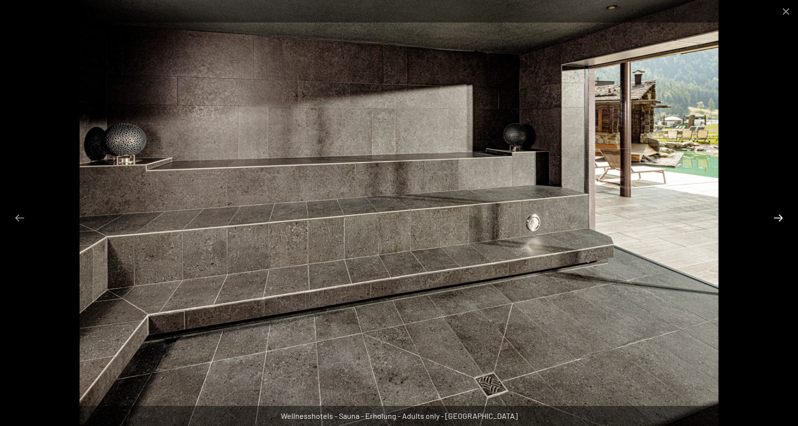
click at [778, 216] on button "Next slide" at bounding box center [779, 218] width 20 height 19
